Goal: Navigation & Orientation: Find specific page/section

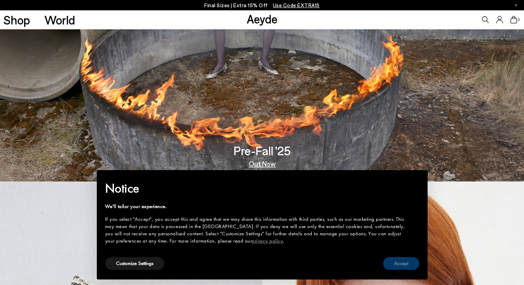
click at [399, 263] on button "Accept" at bounding box center [401, 263] width 36 height 13
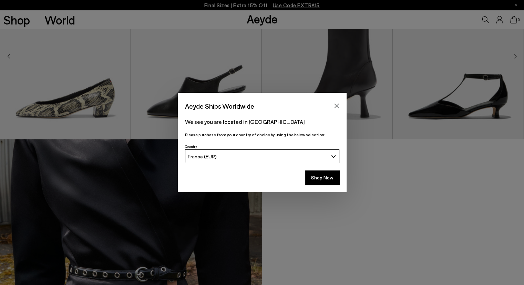
scroll to position [586, 0]
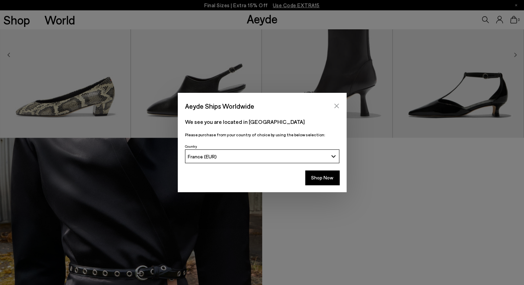
click at [337, 104] on icon "Close" at bounding box center [337, 106] width 6 height 6
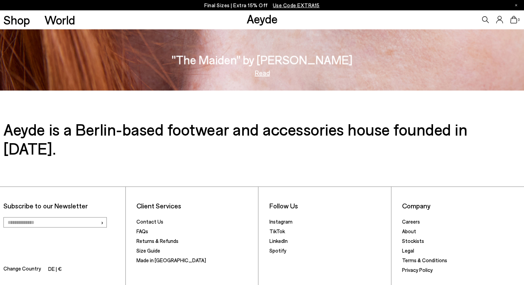
scroll to position [1206, 0]
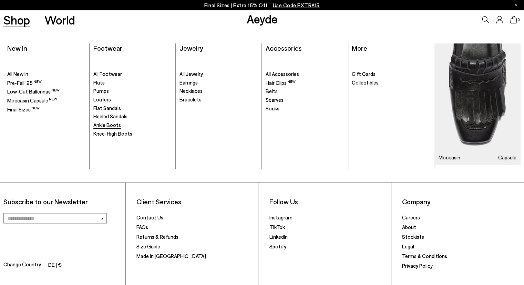
click at [109, 124] on span "Ankle Boots" at bounding box center [107, 125] width 28 height 6
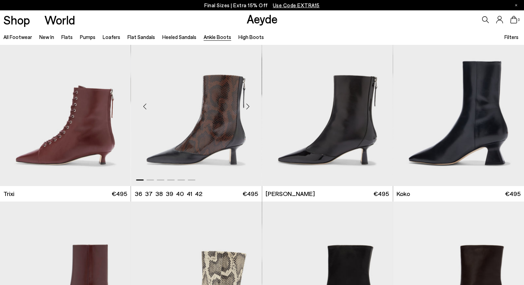
scroll to position [207, 0]
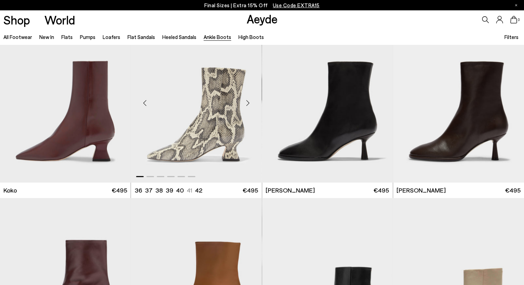
scroll to position [414, 0]
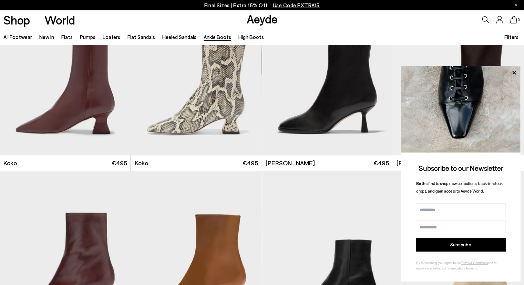
click at [254, 19] on link "Aeyde" at bounding box center [262, 18] width 31 height 14
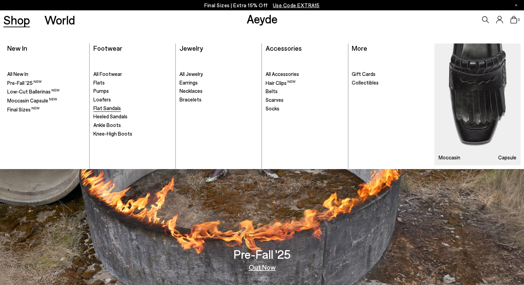
click at [104, 108] on span "Flat Sandals" at bounding box center [107, 108] width 28 height 6
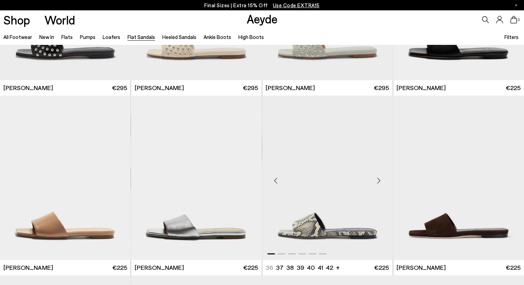
scroll to position [586, 0]
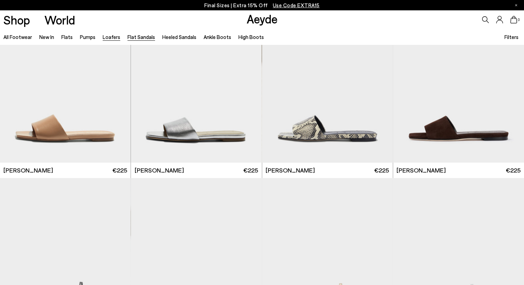
click at [111, 36] on link "Loafers" at bounding box center [112, 37] width 18 height 6
